Goal: Transaction & Acquisition: Purchase product/service

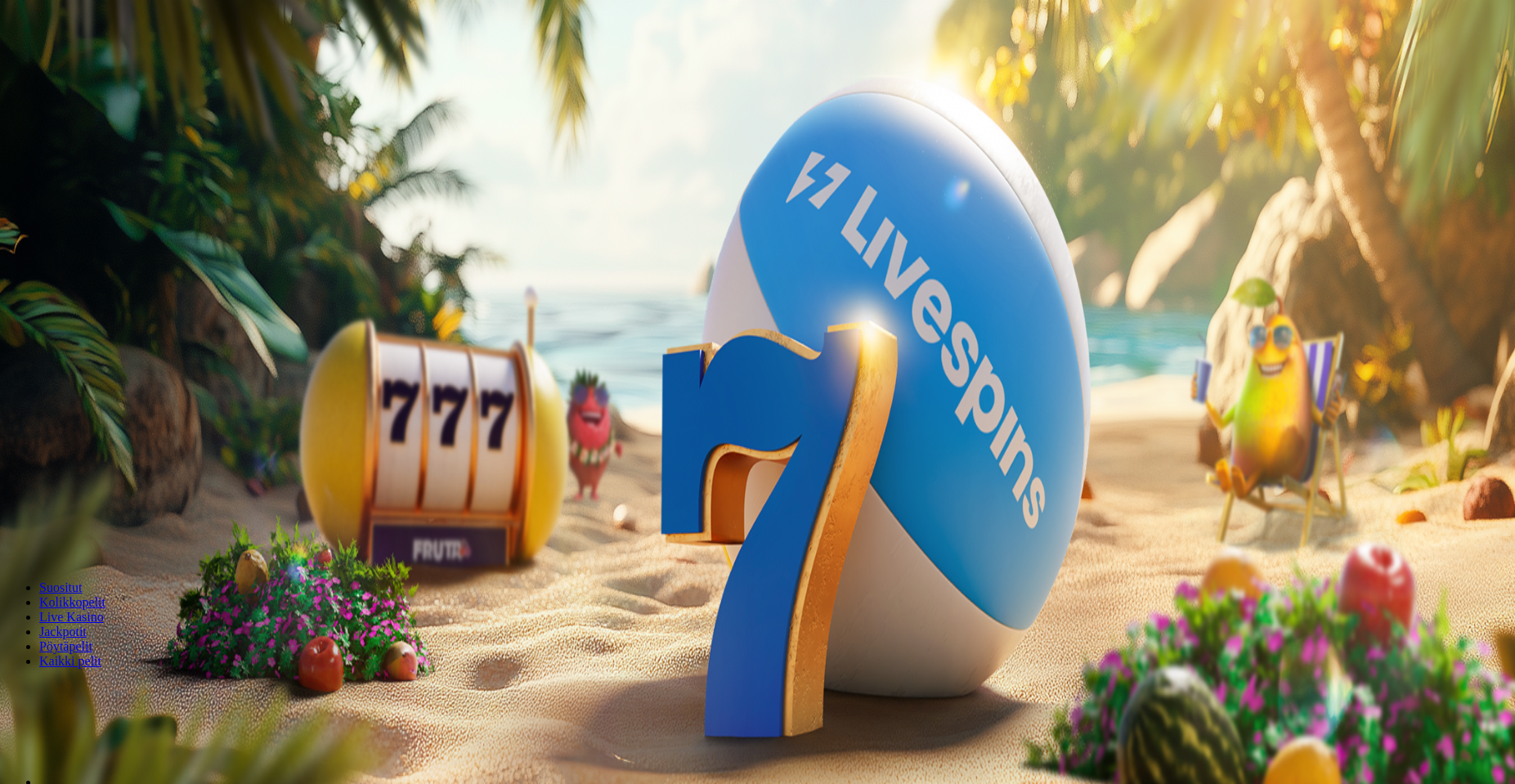
click at [50, 196] on span "Talletus" at bounding box center [32, 189] width 36 height 12
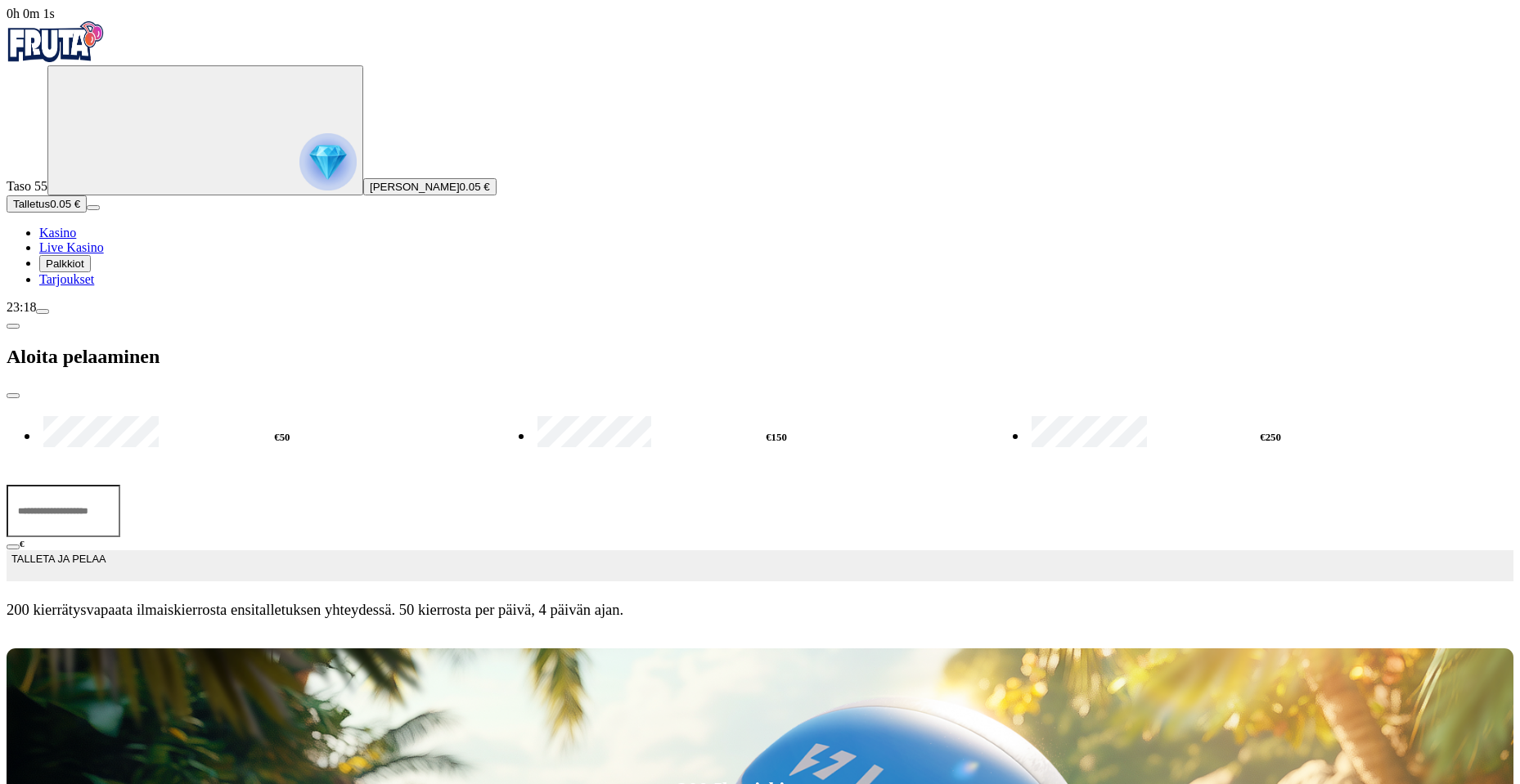
drag, startPoint x: 331, startPoint y: 145, endPoint x: 174, endPoint y: 132, distance: 157.5
click at [174, 132] on div "0h 0m 1s Taso 55 [PERSON_NAME] 0.05 € Talletus 0.05 € Kasino Live Kasino Palkki…" at bounding box center [760, 319] width 1507 height 625
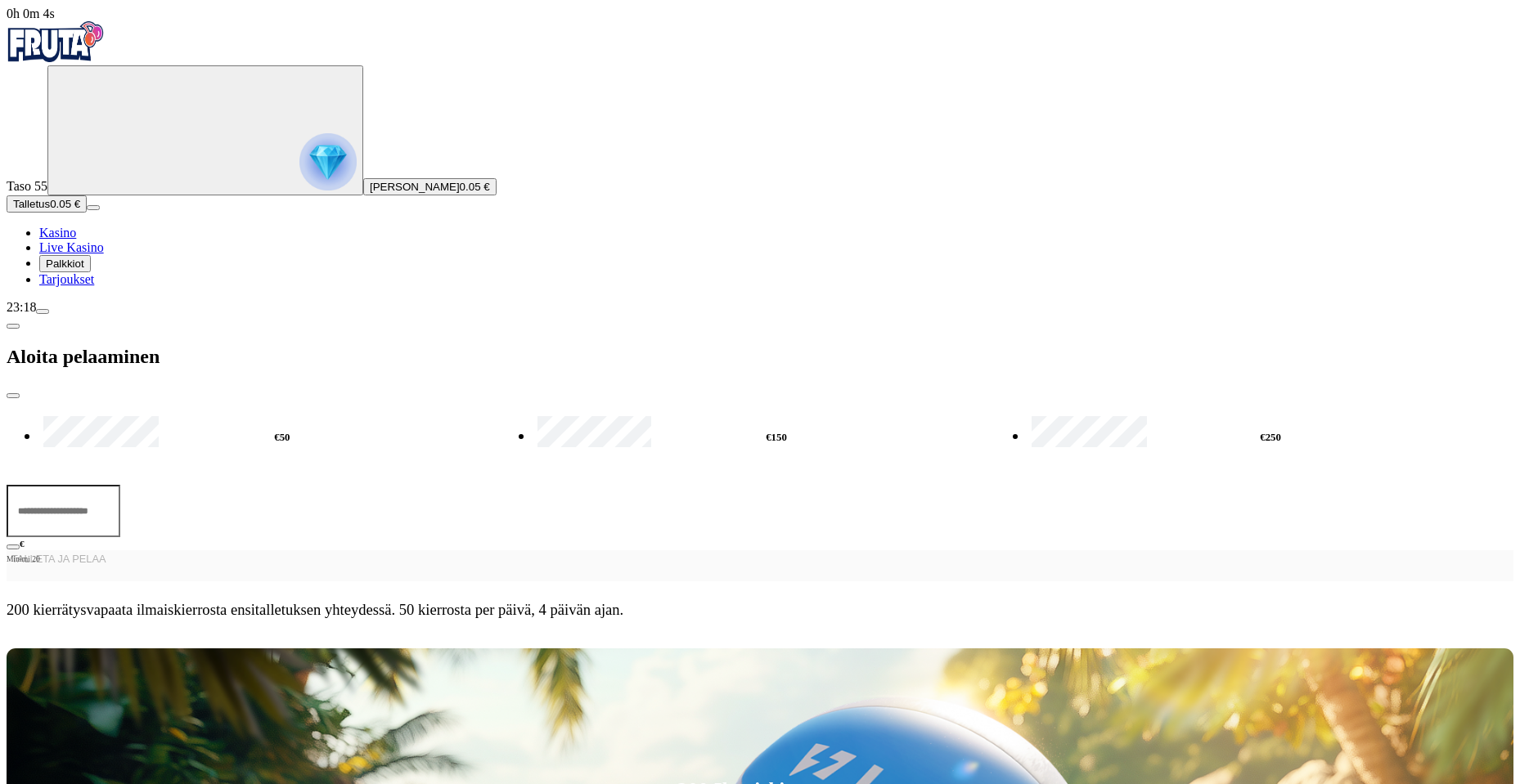
type input "*"
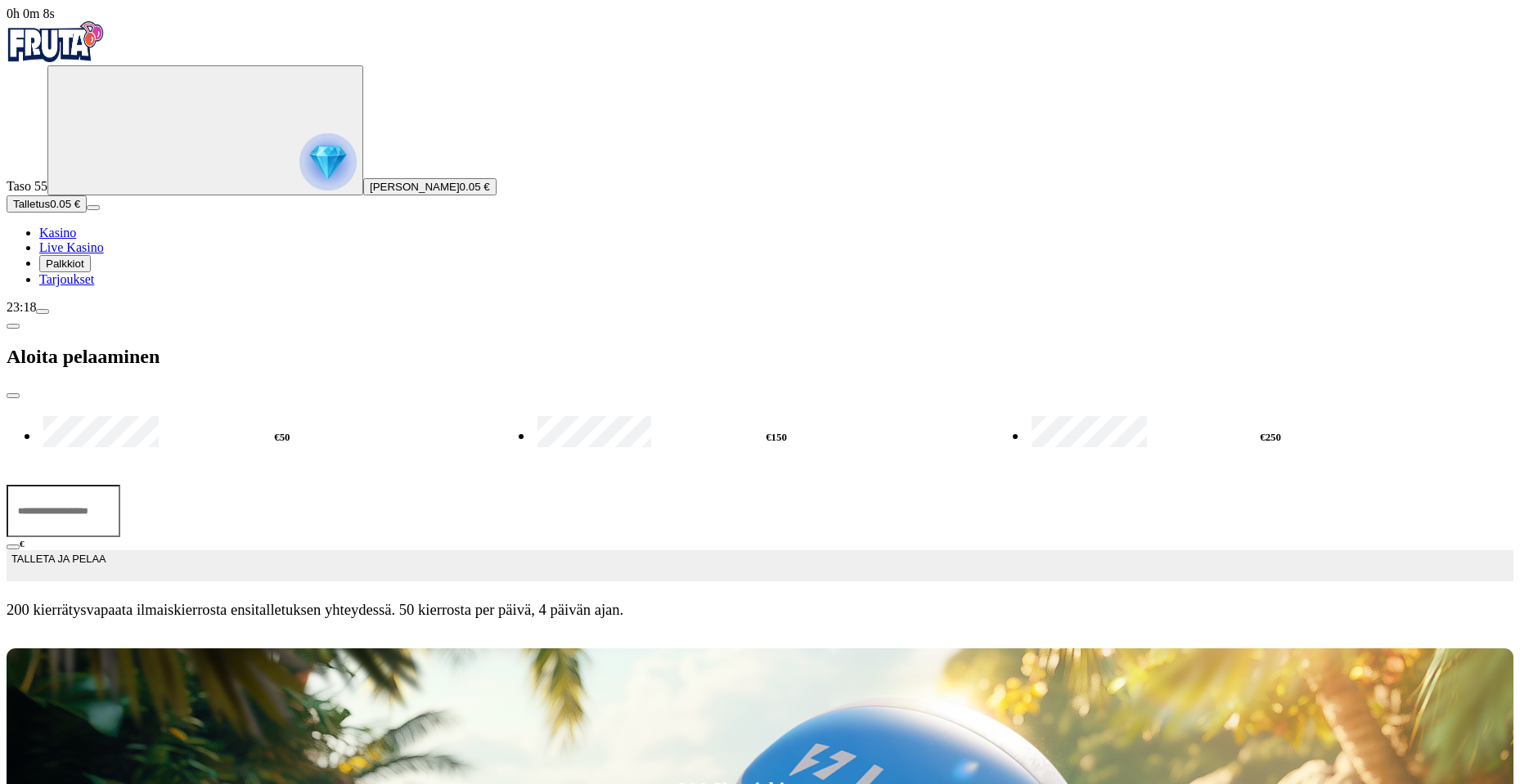
type input "**"
click at [105, 551] on span "TALLETA JA PELAA" at bounding box center [58, 565] width 94 height 30
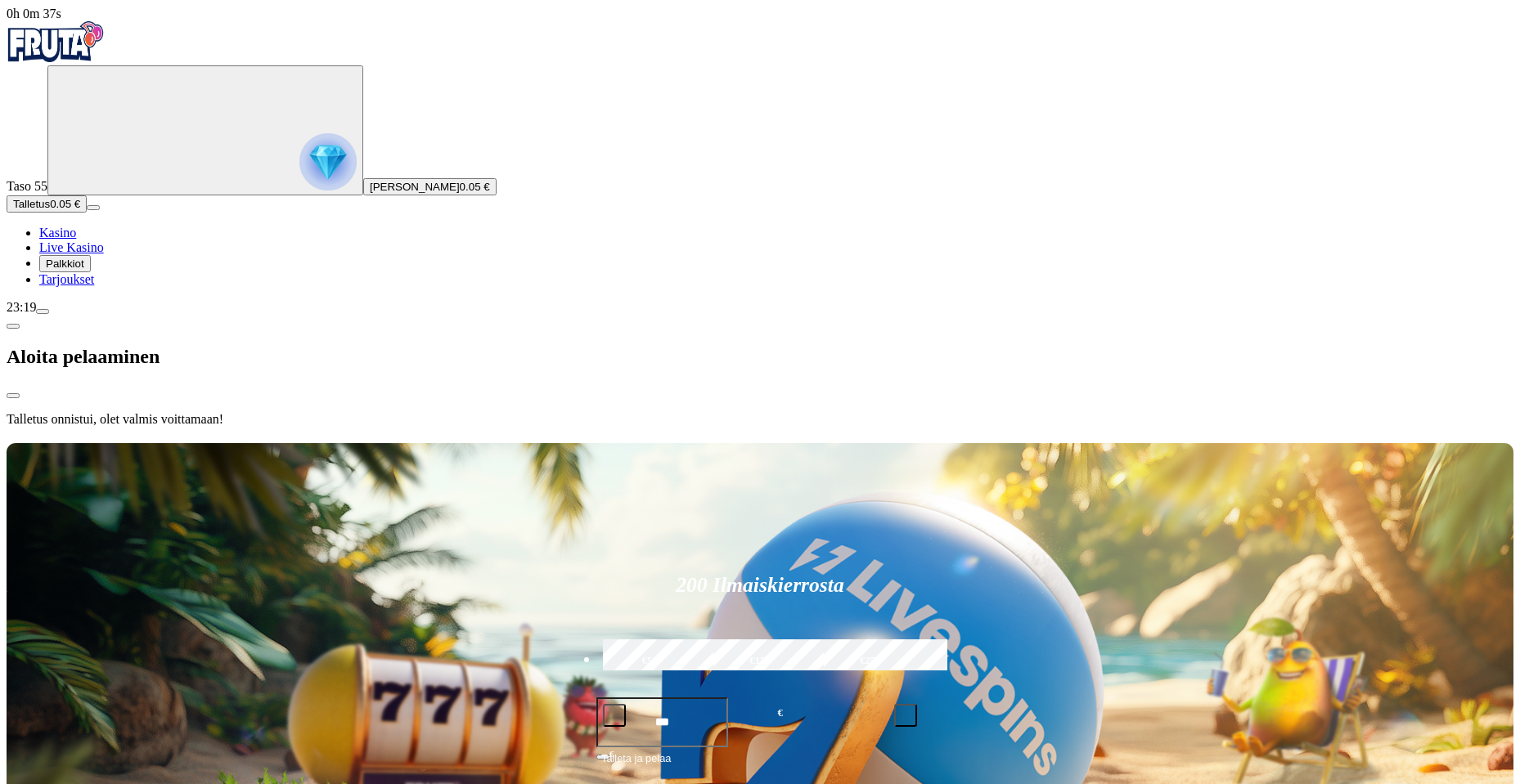
click at [808, 440] on div at bounding box center [760, 440] width 1507 height 0
click at [962, 440] on div at bounding box center [760, 440] width 1507 height 0
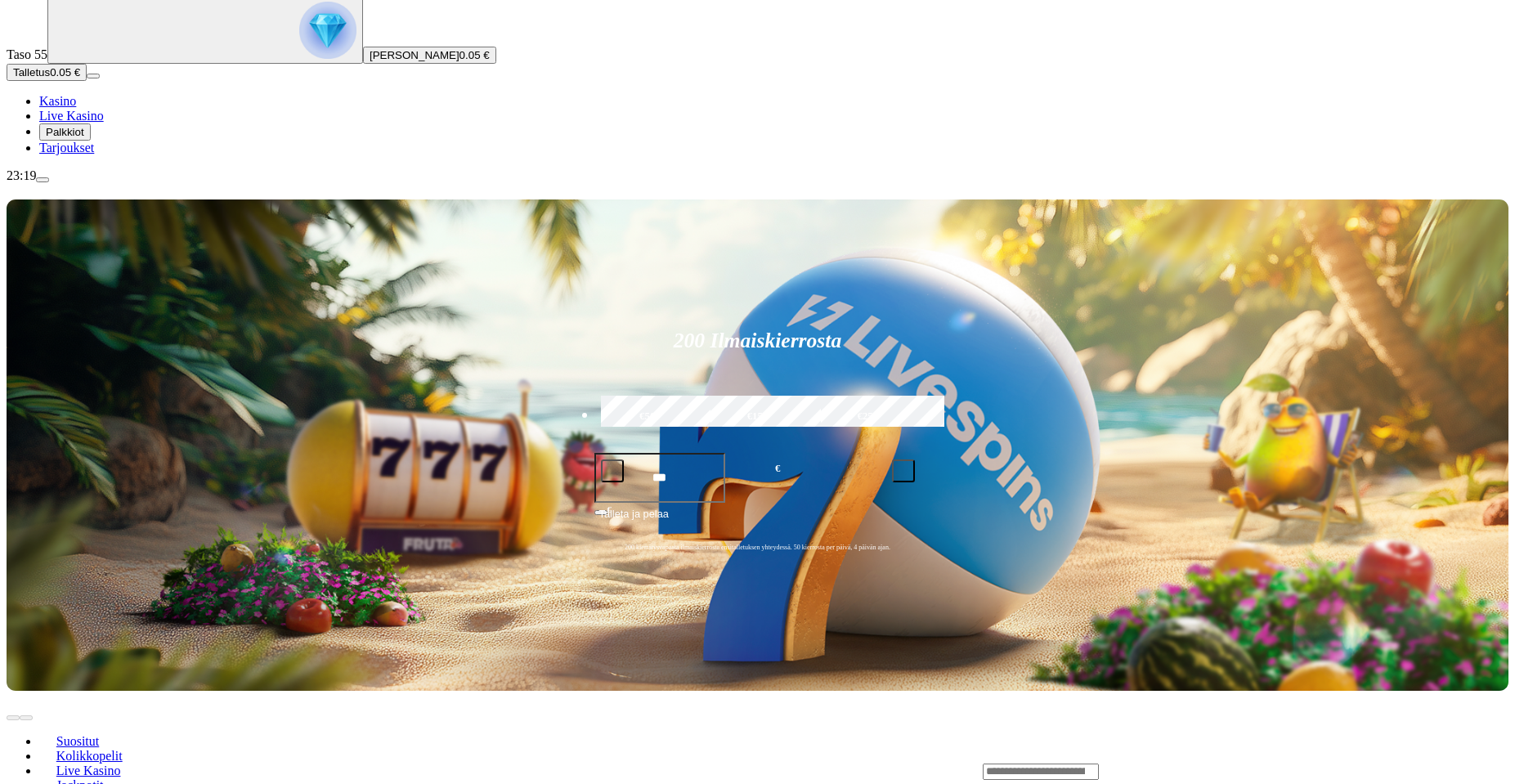
scroll to position [164, 0]
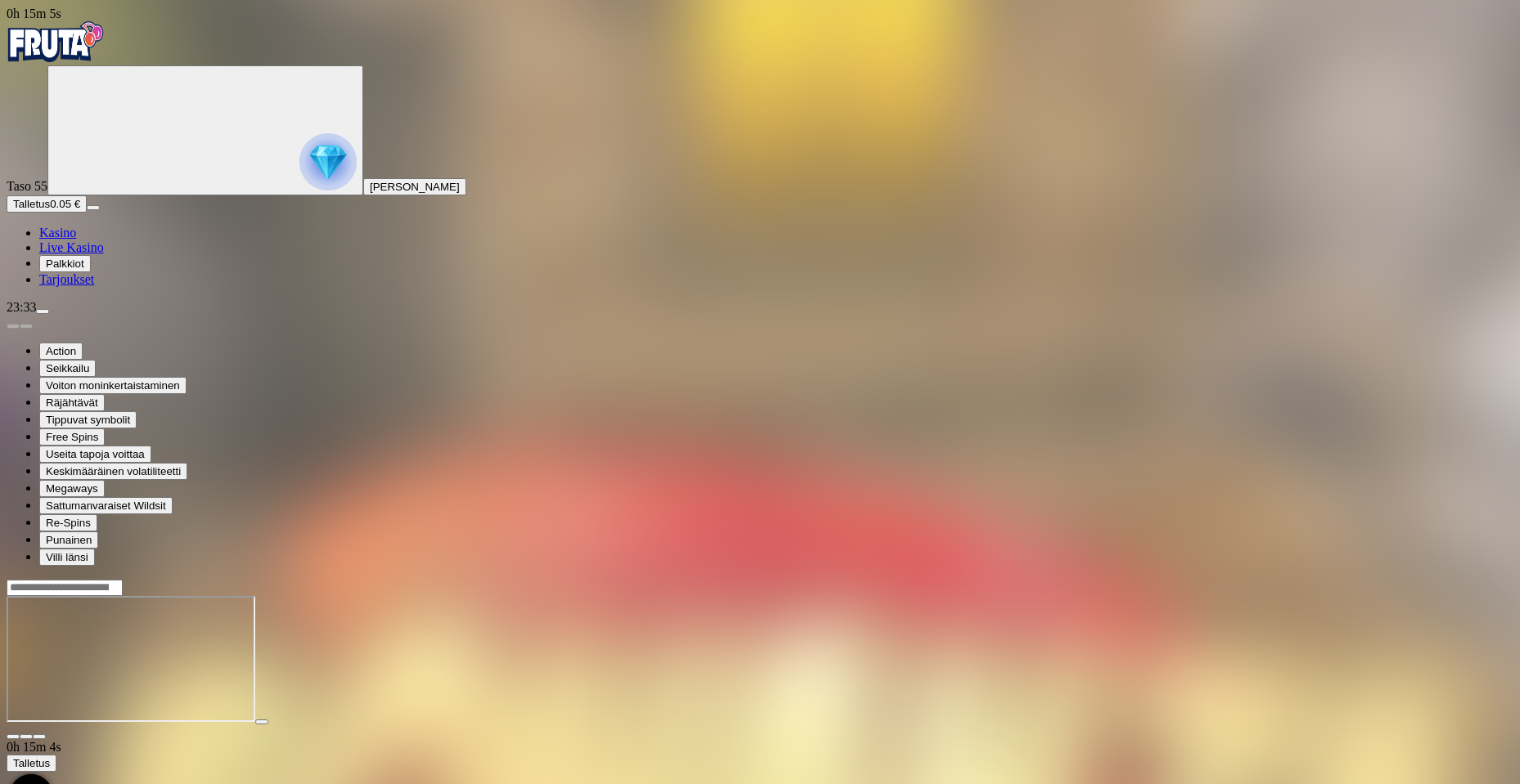
click at [50, 210] on span "Talletus" at bounding box center [32, 203] width 36 height 12
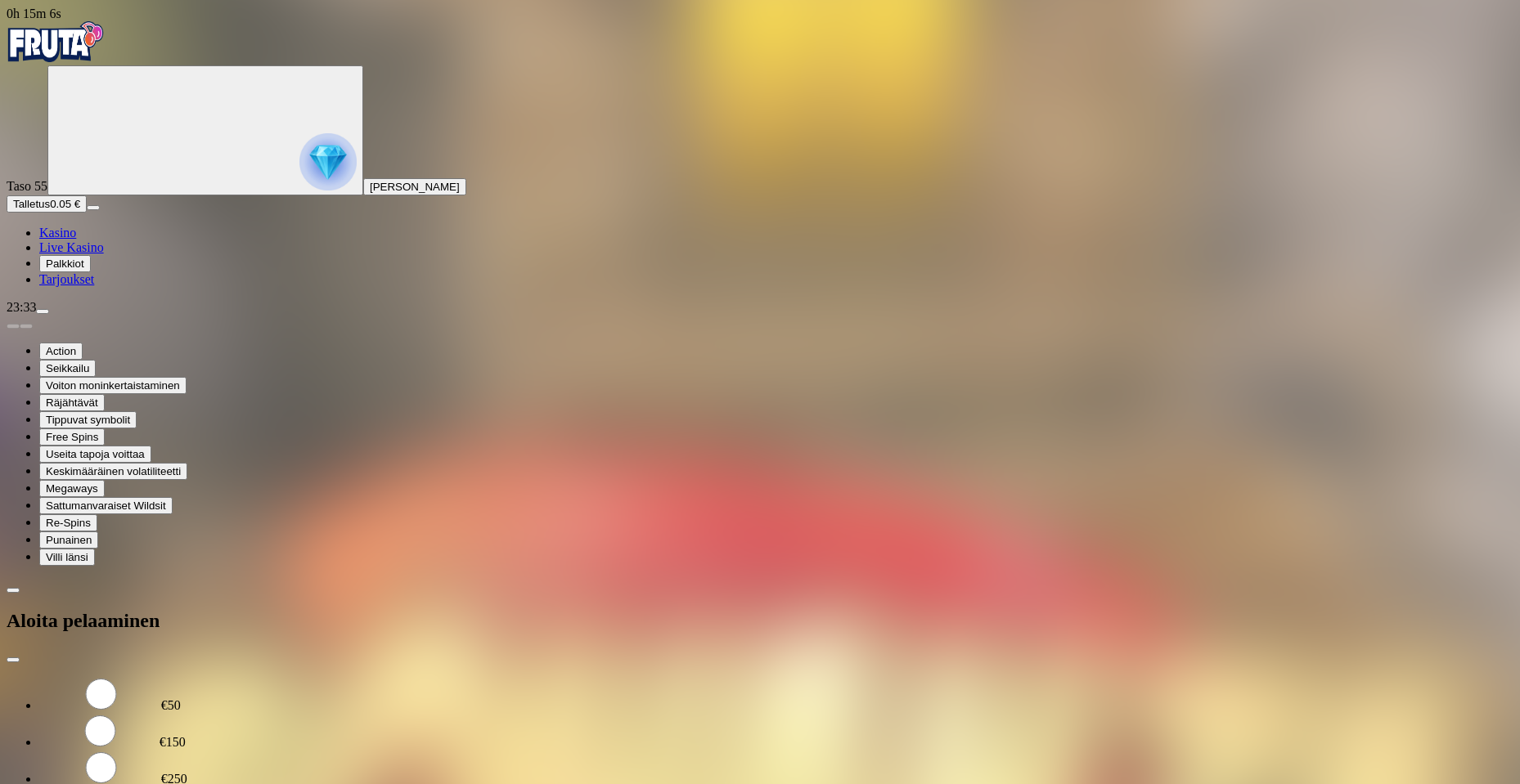
drag, startPoint x: 334, startPoint y: 139, endPoint x: 91, endPoint y: 138, distance: 243.0
click at [90, 136] on div "0h 15m 6s Taso 55 [PERSON_NAME] Talletus 0.05 € Kasino Live Kasino Palkkiot Tar…" at bounding box center [760, 427] width 1507 height 842
type input "**"
click at [522, 663] on div at bounding box center [760, 663] width 1507 height 0
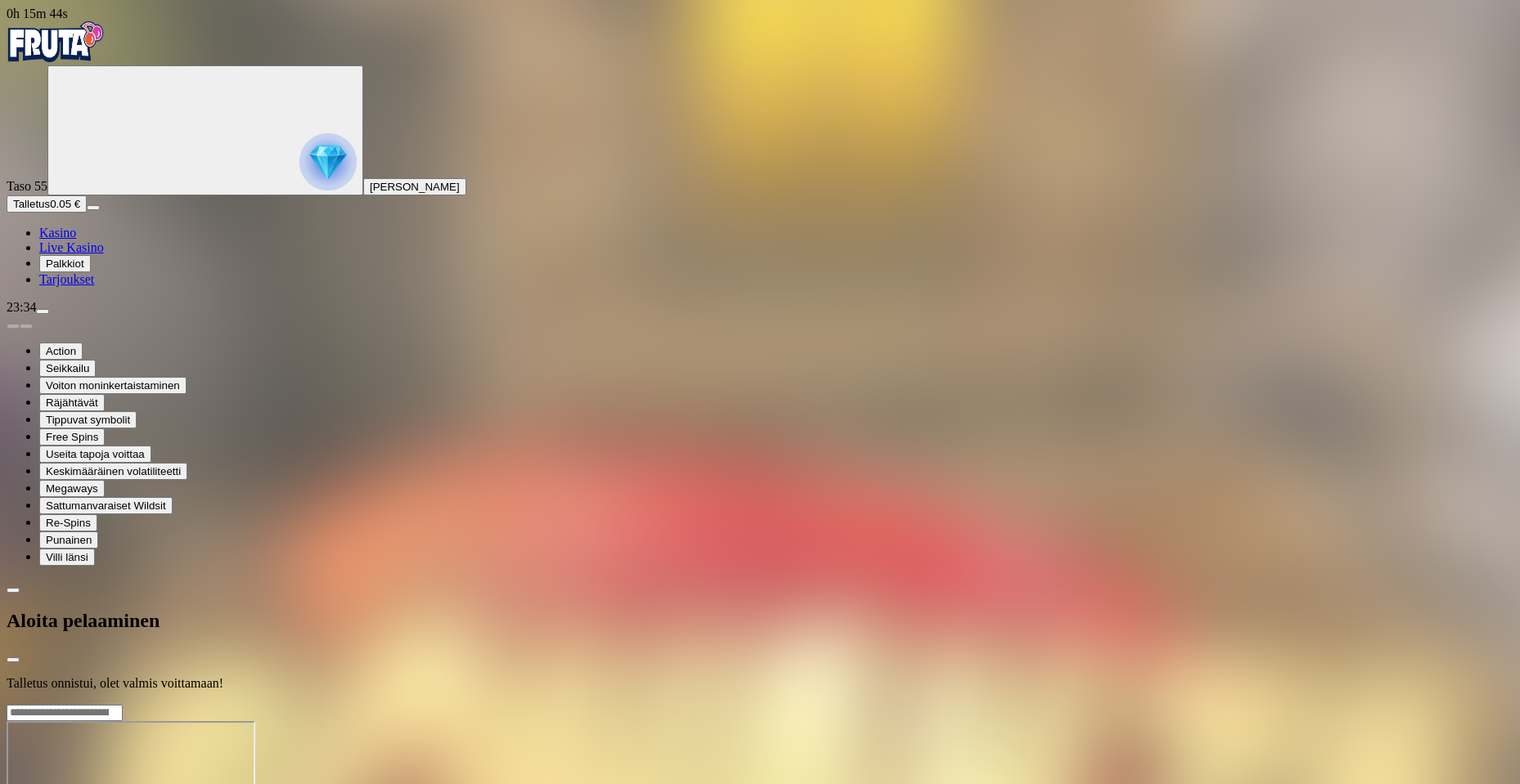
click at [764, 703] on div at bounding box center [760, 703] width 1507 height 0
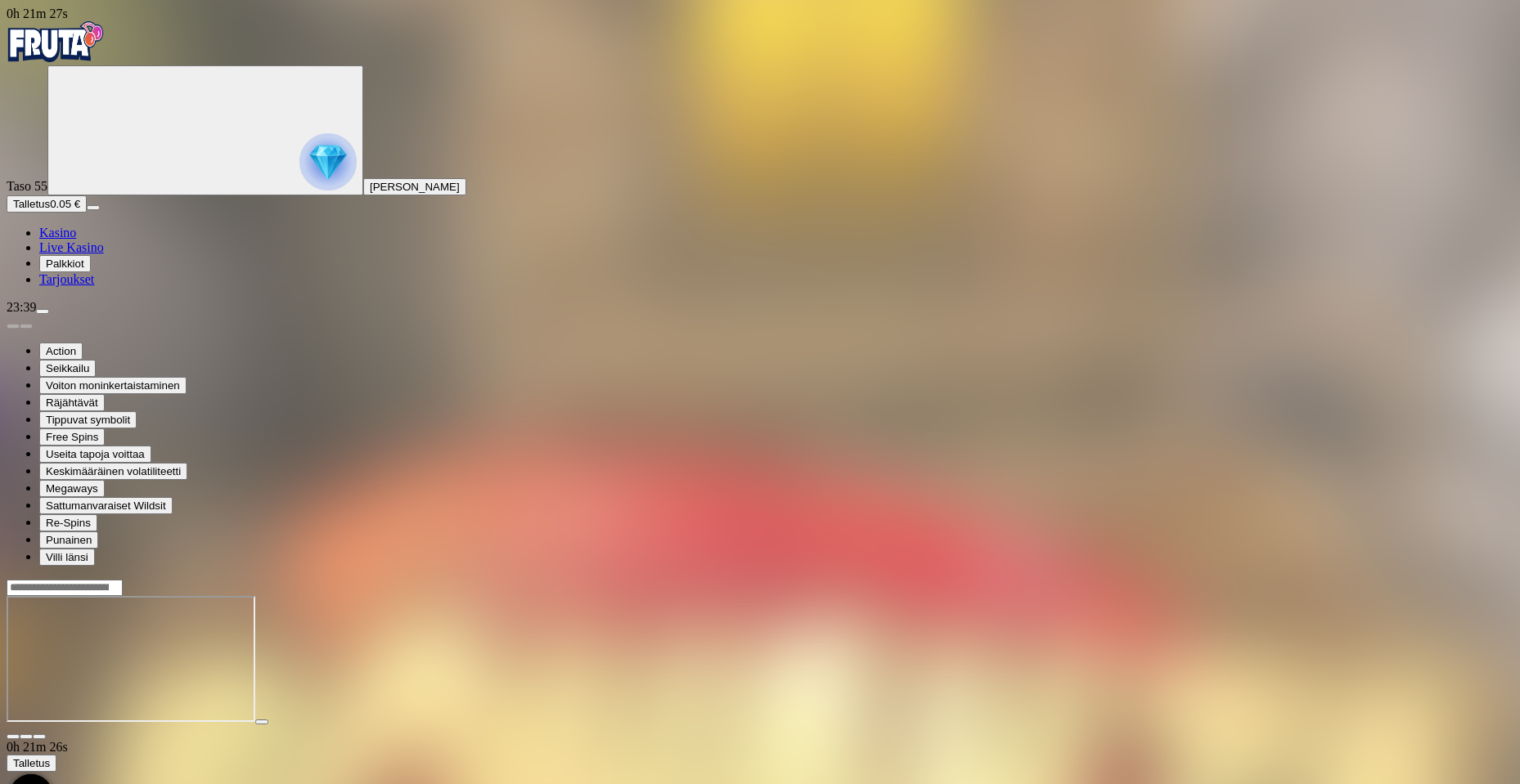
click at [86, 213] on button "Talletus 0.05 €" at bounding box center [47, 204] width 81 height 17
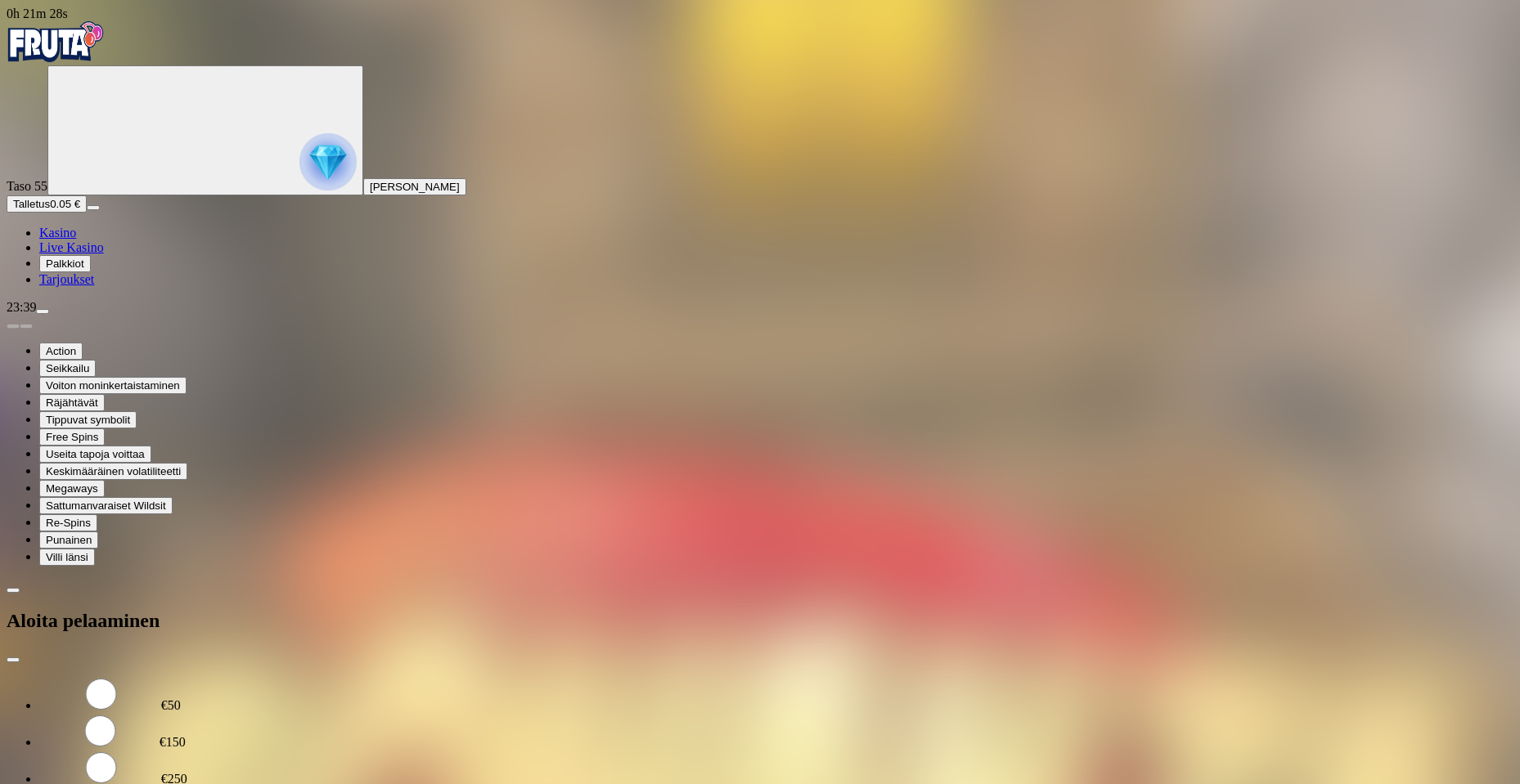
drag, startPoint x: 309, startPoint y: 128, endPoint x: 46, endPoint y: 126, distance: 263.0
click at [47, 126] on div "0h 21m 28s Taso 55 [PERSON_NAME] Talletus 0.05 € Kasino Live Kasino Palkkiot Ta…" at bounding box center [760, 427] width 1507 height 842
type input "**"
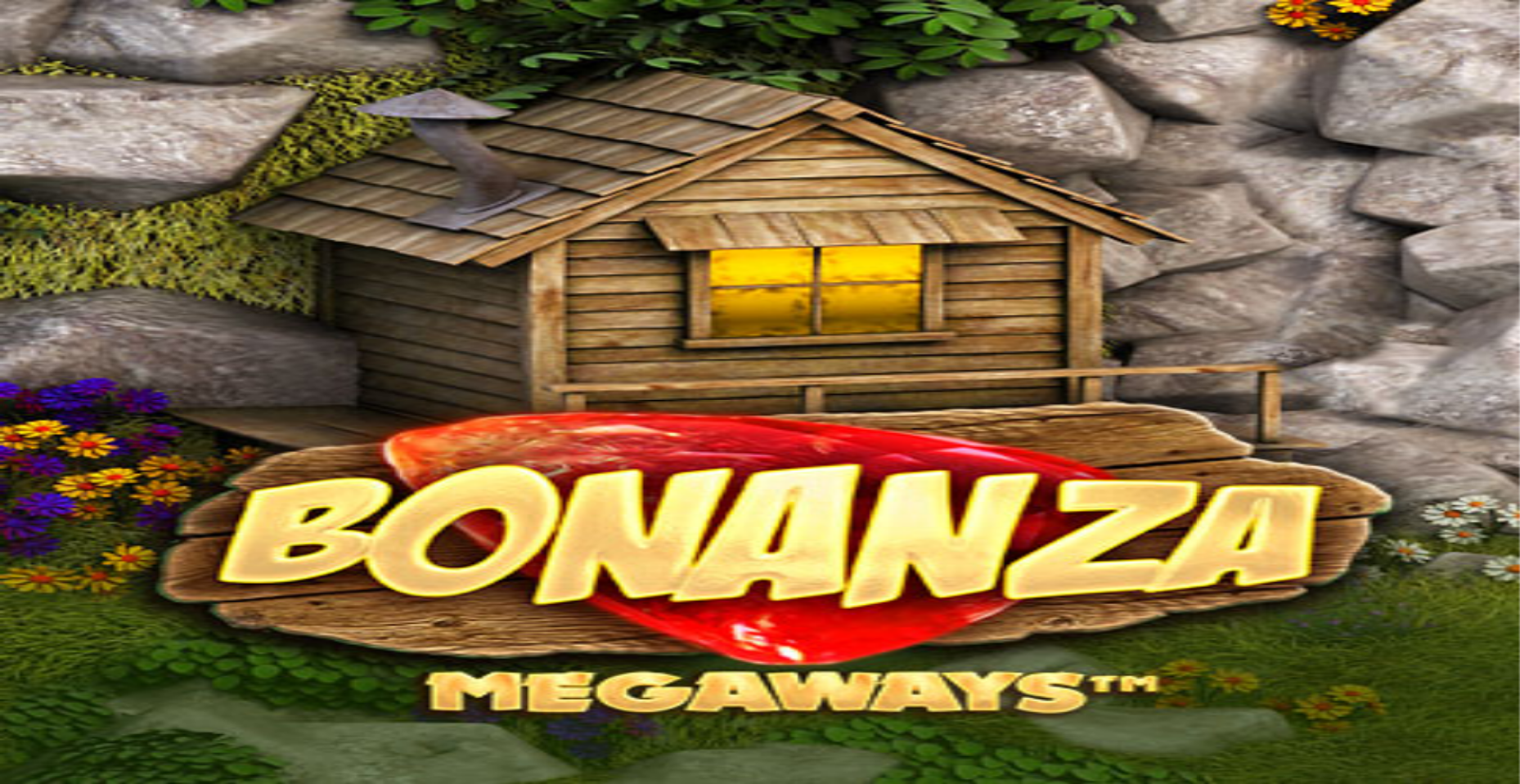
click at [75, 240] on span "Kasino" at bounding box center [58, 232] width 36 height 13
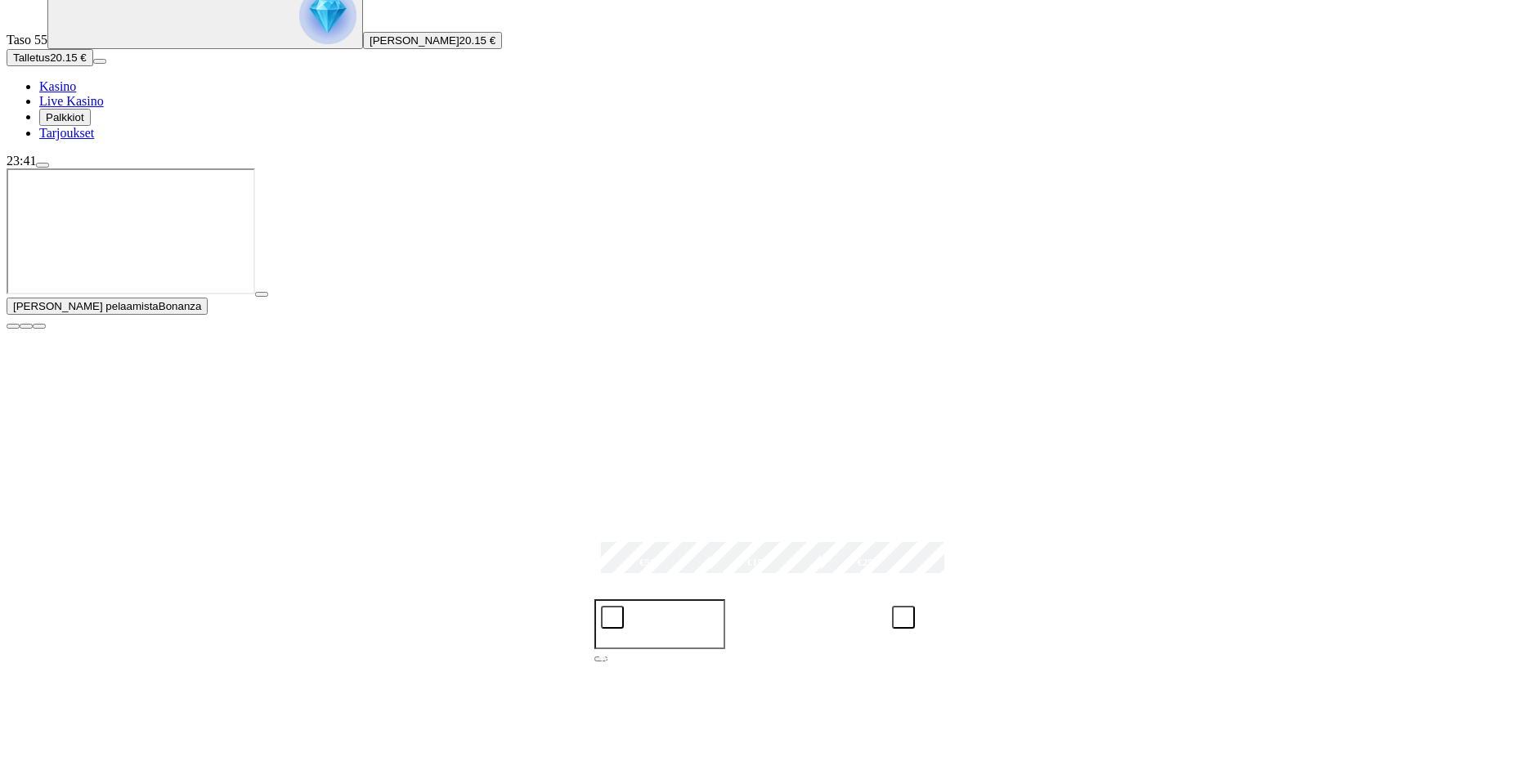
scroll to position [245, 0]
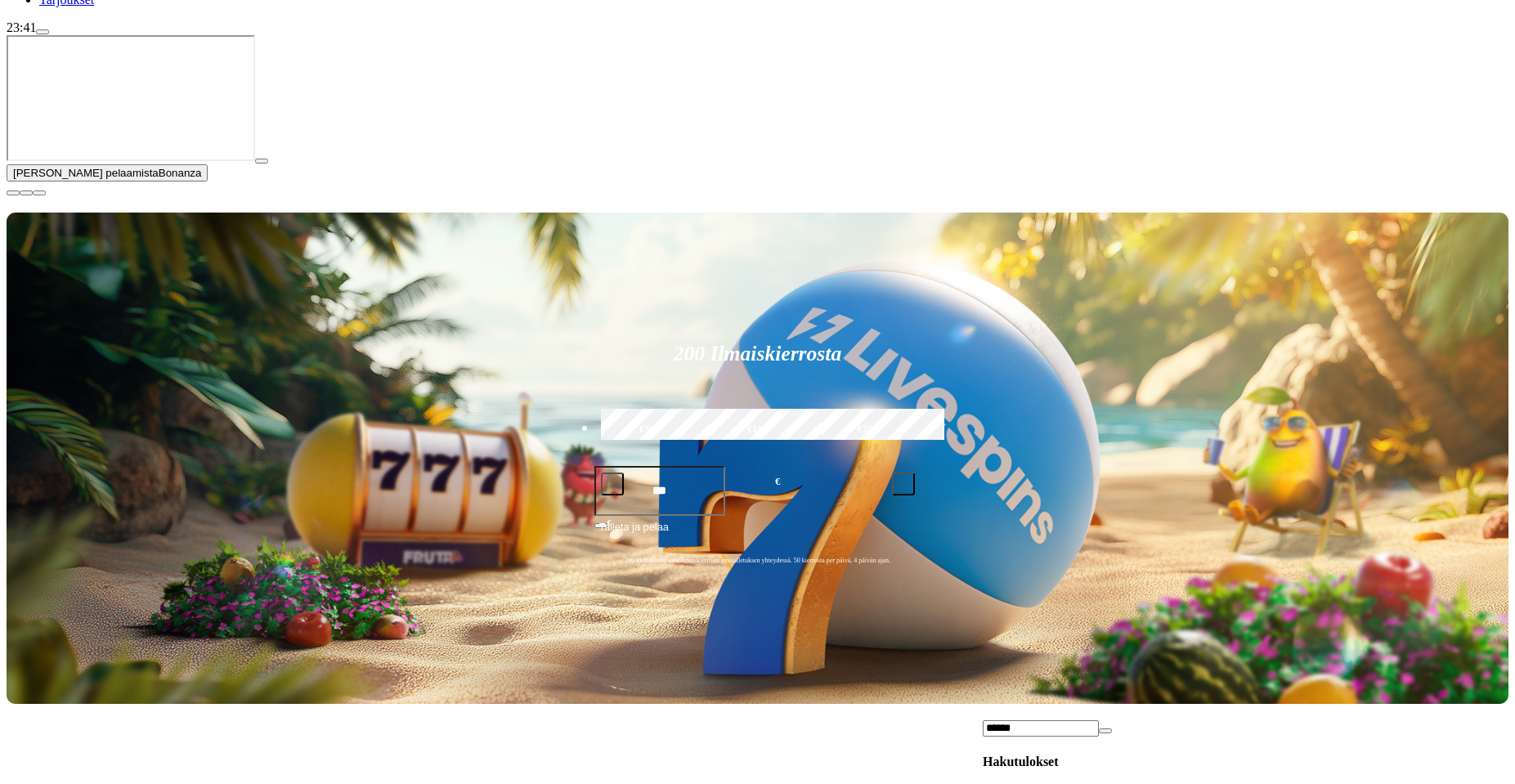
scroll to position [327, 0]
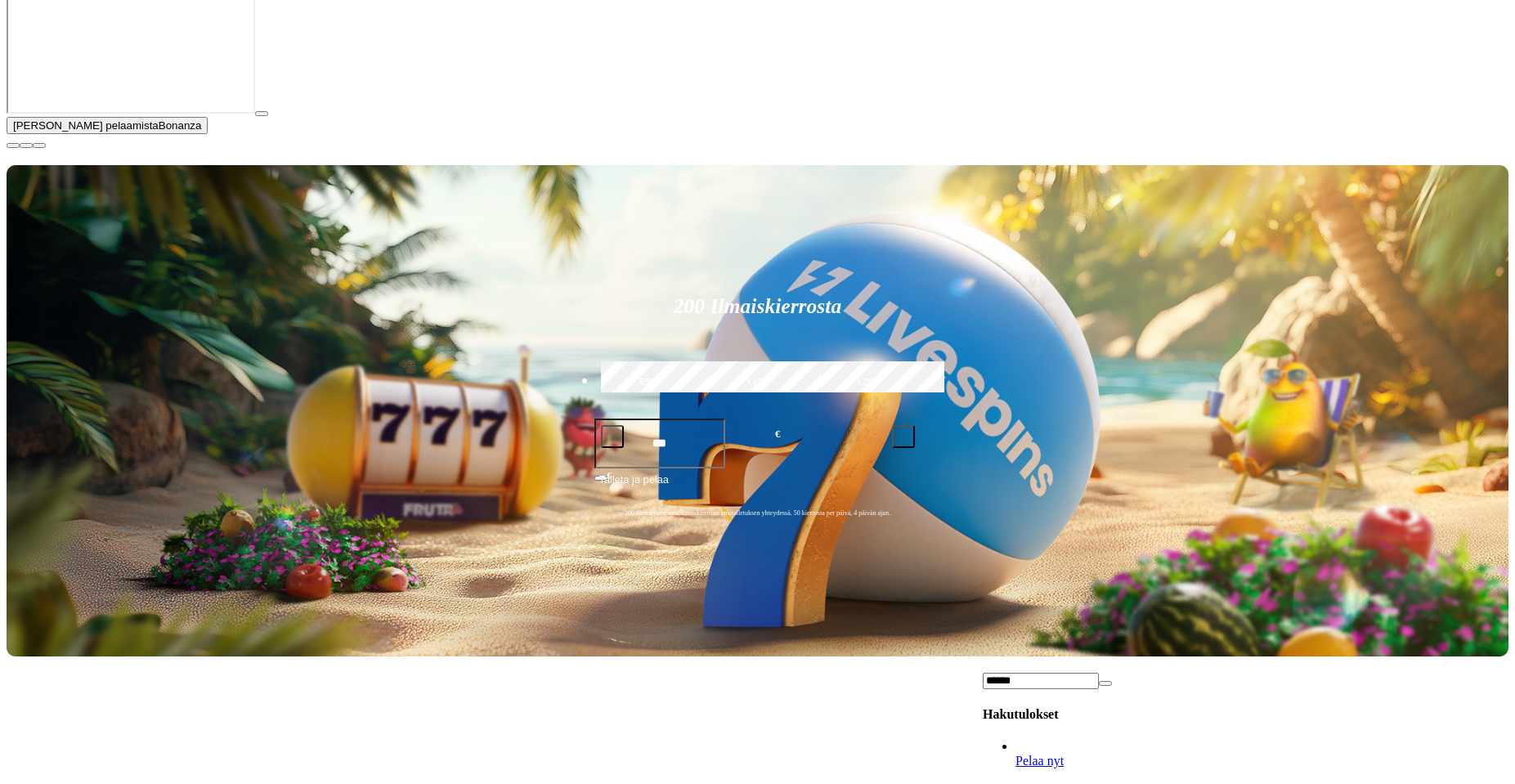
type input "******"
